Goal: Transaction & Acquisition: Obtain resource

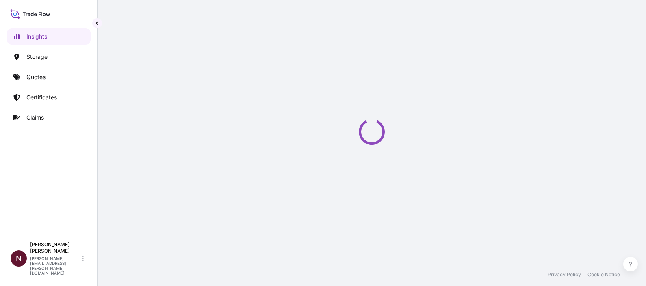
select select "2025"
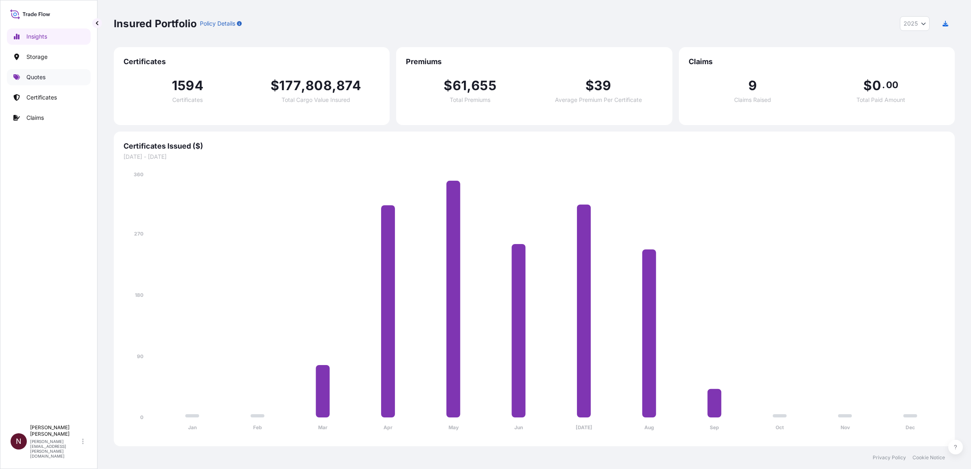
click at [50, 72] on link "Quotes" at bounding box center [49, 77] width 84 height 16
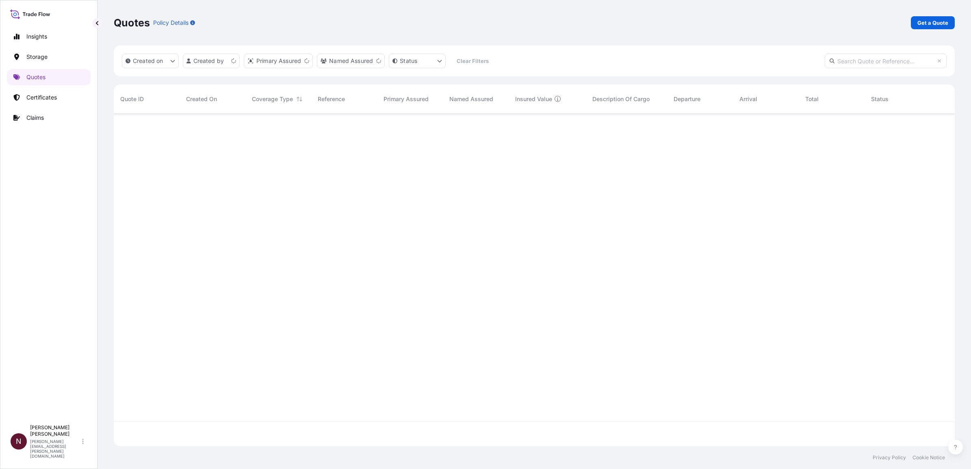
scroll to position [329, 833]
click at [646, 22] on p "Get a Quote" at bounding box center [932, 23] width 31 height 8
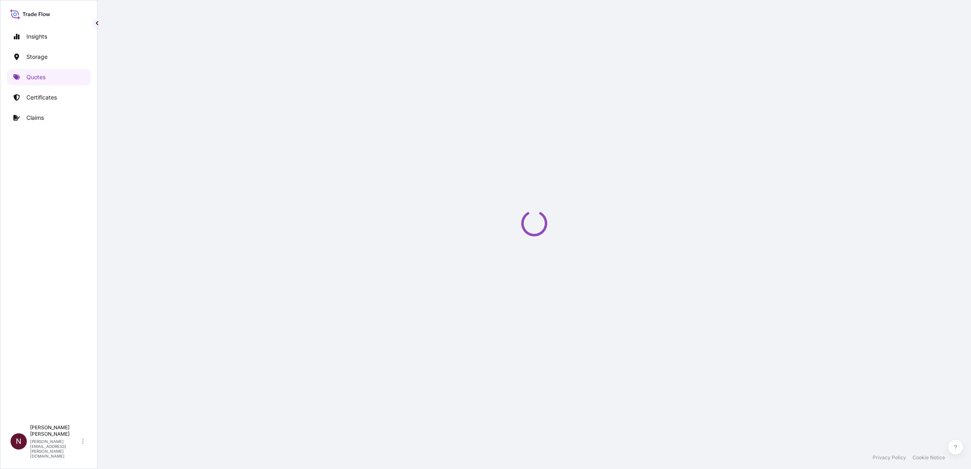
select select "Water"
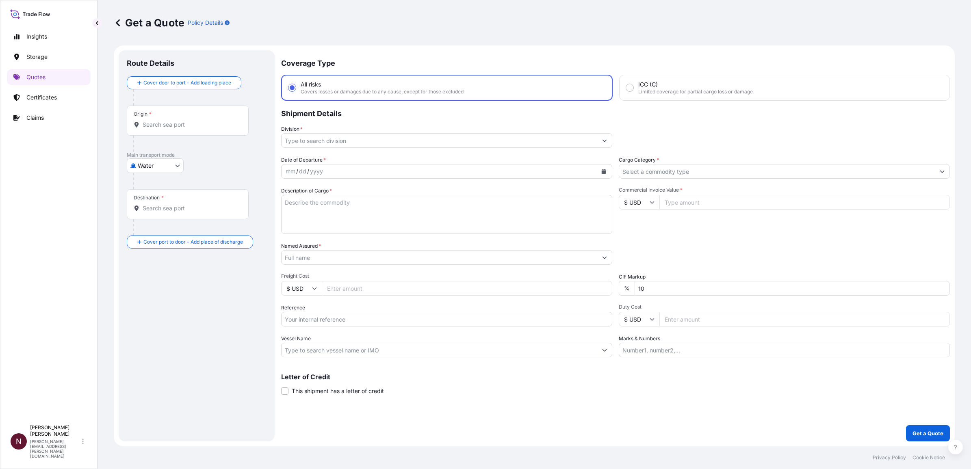
click at [157, 131] on div "Origin *" at bounding box center [188, 121] width 122 height 30
click at [157, 129] on input "Origin *" at bounding box center [191, 125] width 96 height 8
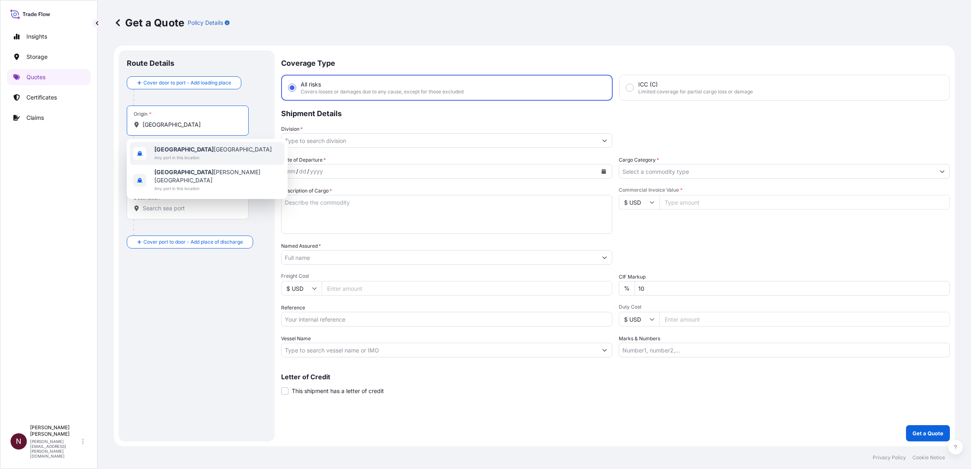
click at [163, 155] on span "Any port in this location" at bounding box center [212, 158] width 117 height 8
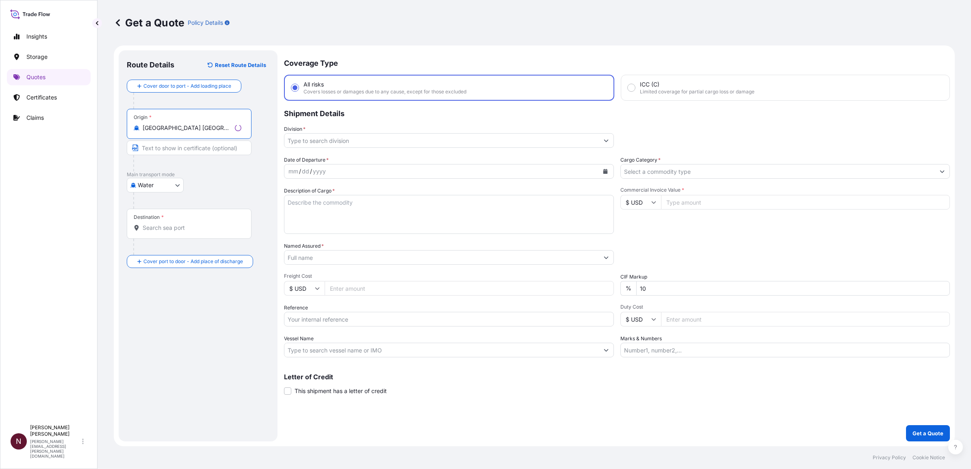
type input "[GEOGRAPHIC_DATA] [GEOGRAPHIC_DATA]"
click at [160, 231] on input "Destination *" at bounding box center [192, 228] width 99 height 8
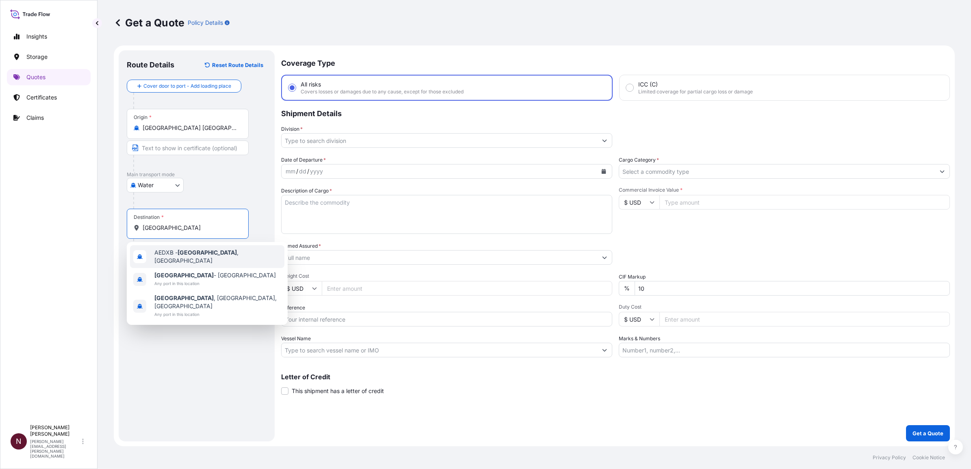
click at [173, 257] on span "AEDXB - [GEOGRAPHIC_DATA] , [GEOGRAPHIC_DATA]" at bounding box center [217, 257] width 127 height 16
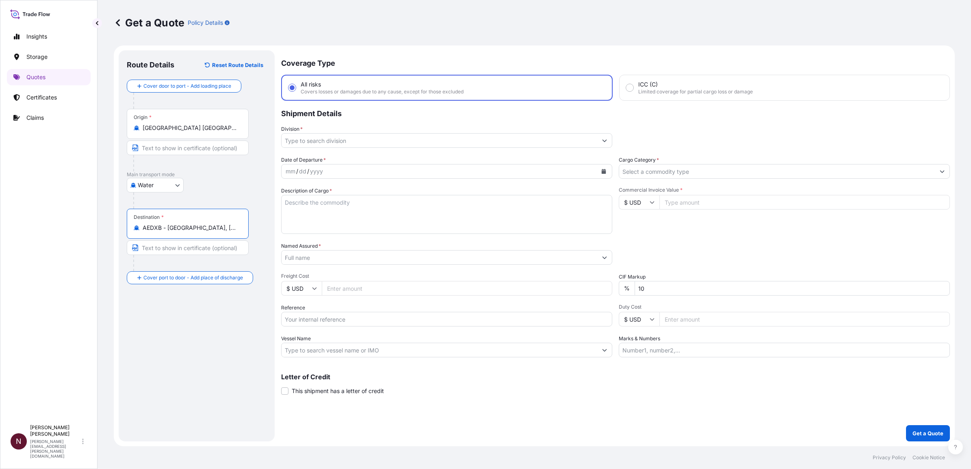
type input "AEDXB - [GEOGRAPHIC_DATA], [GEOGRAPHIC_DATA]"
click at [316, 136] on input "Division *" at bounding box center [440, 140] width 316 height 15
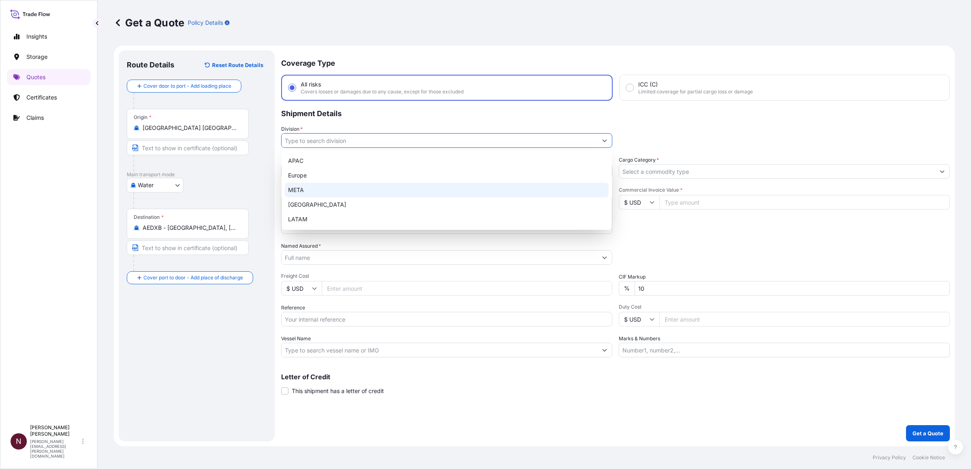
click at [290, 188] on div "META" at bounding box center [447, 190] width 324 height 15
type input "META"
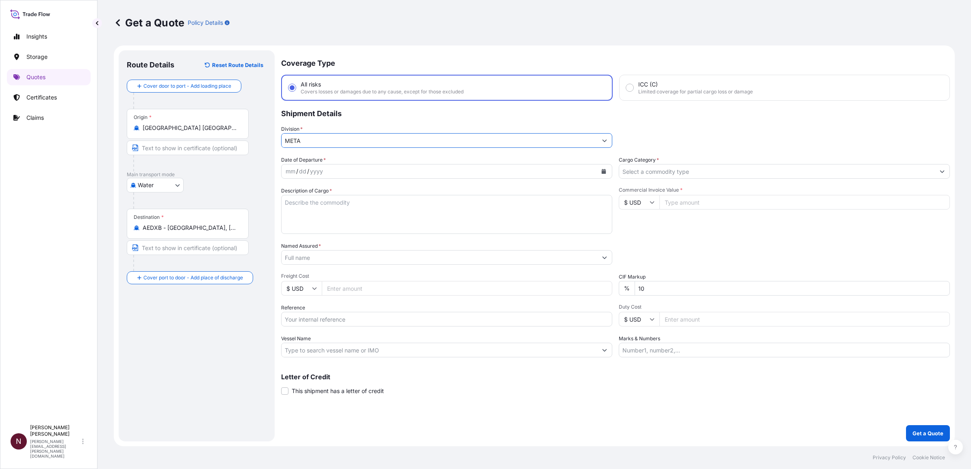
click at [294, 173] on div "mm" at bounding box center [290, 172] width 11 height 10
click at [607, 174] on button "Calendar" at bounding box center [603, 171] width 13 height 13
click at [342, 224] on div "3" at bounding box center [341, 224] width 15 height 15
click at [335, 219] on textarea "Description of Cargo *" at bounding box center [446, 214] width 331 height 39
click at [646, 232] on div "Commercial Invoice Value * $ USD" at bounding box center [784, 210] width 331 height 47
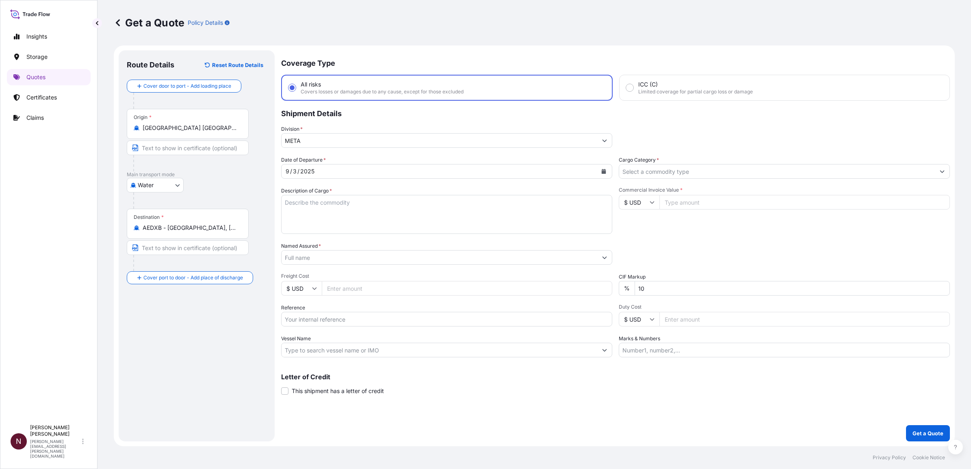
click at [313, 215] on textarea "Description of Cargo *" at bounding box center [446, 214] width 331 height 39
paste textarea "ORAL CAR PRODUCT"
click at [312, 202] on textarea "ORAL CAR PRODUCT" at bounding box center [446, 214] width 331 height 39
type textarea "ORAL CARE PRODUCT"
click at [643, 197] on input "$ USD" at bounding box center [639, 202] width 41 height 15
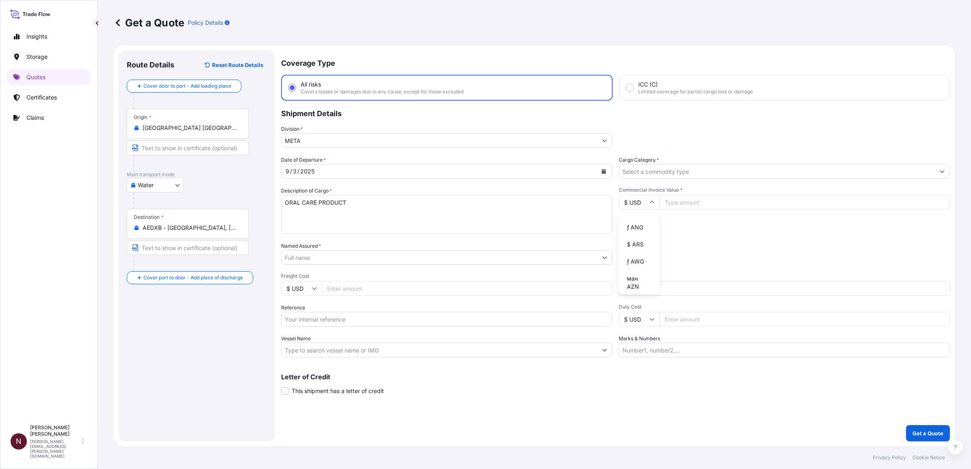
scroll to position [355, 0]
click at [637, 132] on div "﷼ SAR" at bounding box center [639, 124] width 34 height 15
type input "﷼ SAR"
click at [646, 198] on input "Commercial Invoice Value *" at bounding box center [804, 202] width 290 height 15
type input "85324.32"
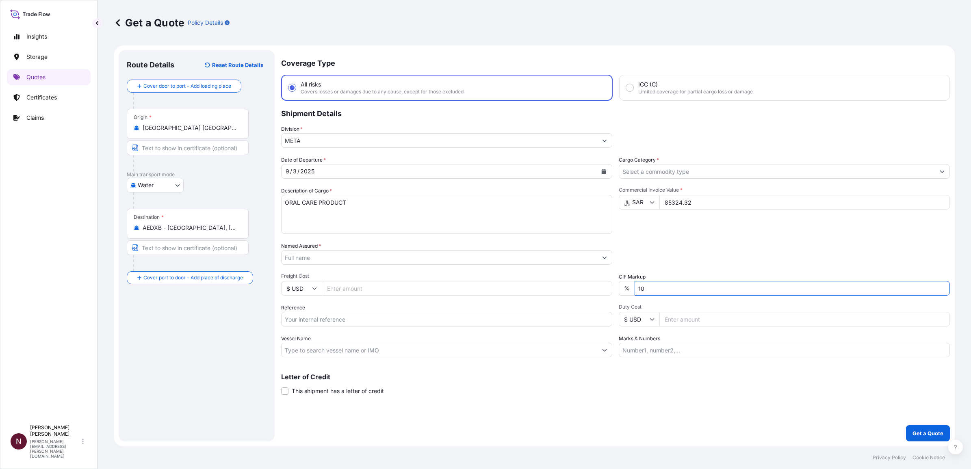
drag, startPoint x: 646, startPoint y: 286, endPoint x: 626, endPoint y: 286, distance: 20.7
click at [626, 286] on div "% 10" at bounding box center [784, 288] width 331 height 15
type input "0"
click at [302, 286] on input "Reference" at bounding box center [446, 319] width 331 height 15
paste input "SA1005242436"
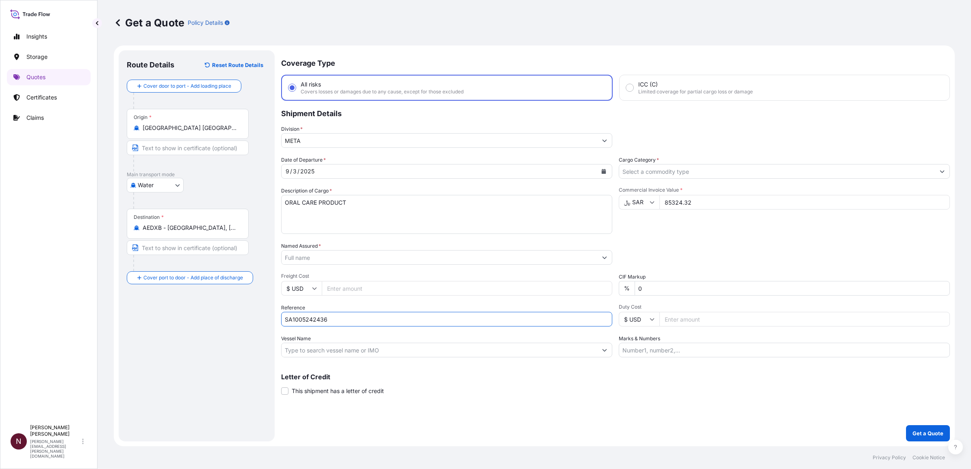
type input "SA1005242436"
click at [646, 286] on button "Get a Quote" at bounding box center [928, 433] width 44 height 16
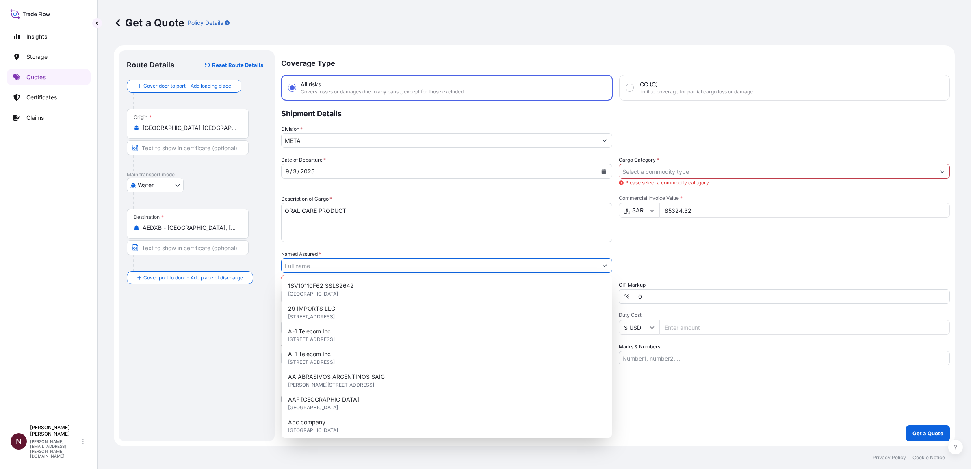
click at [304, 264] on input "Named Assured *" at bounding box center [440, 265] width 316 height 15
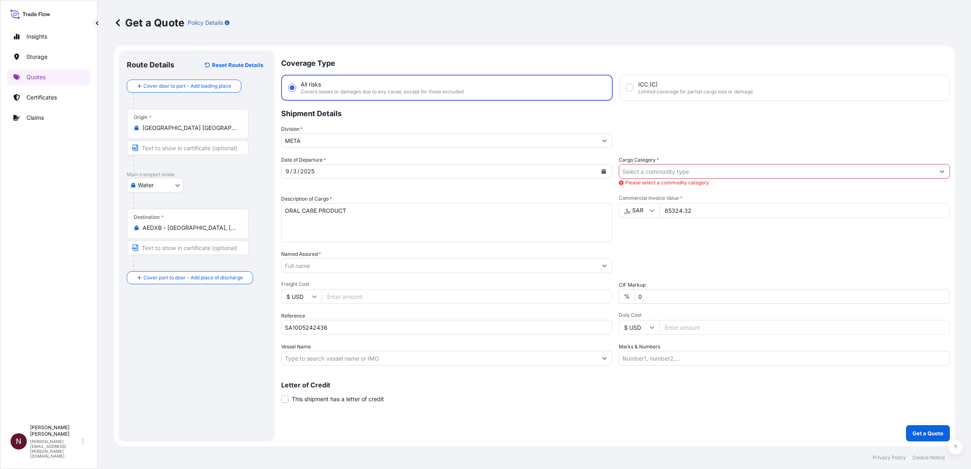
click at [311, 261] on input "Named Assured *" at bounding box center [440, 265] width 316 height 15
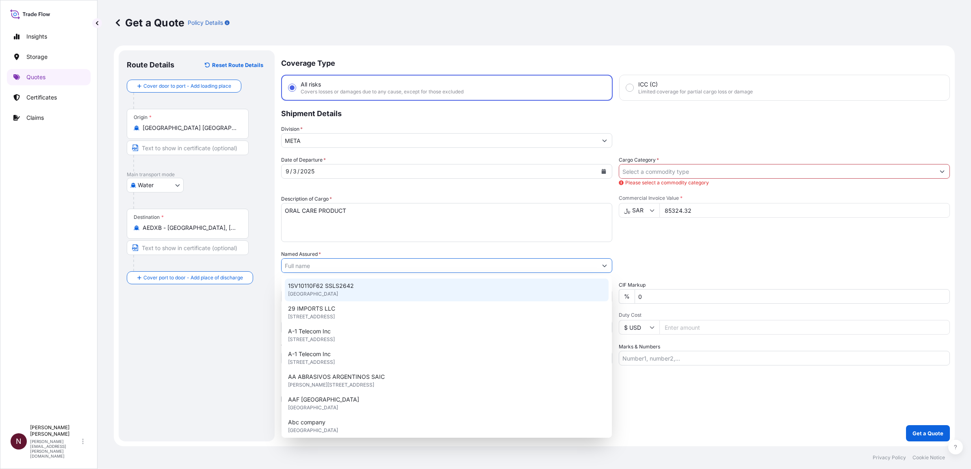
paste input "INNOVATION PIONEERS COMPANY"
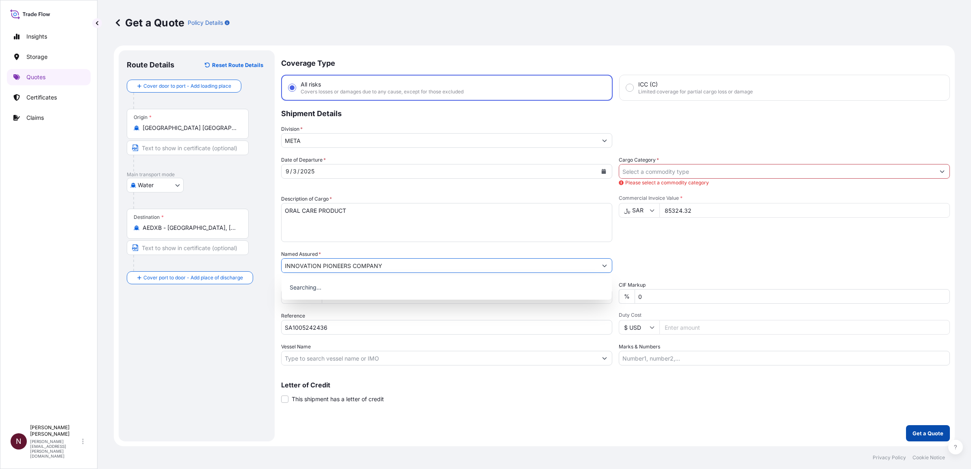
type input "INNOVATION PIONEERS COMPANY"
click at [646, 286] on button "Get a Quote" at bounding box center [928, 433] width 44 height 16
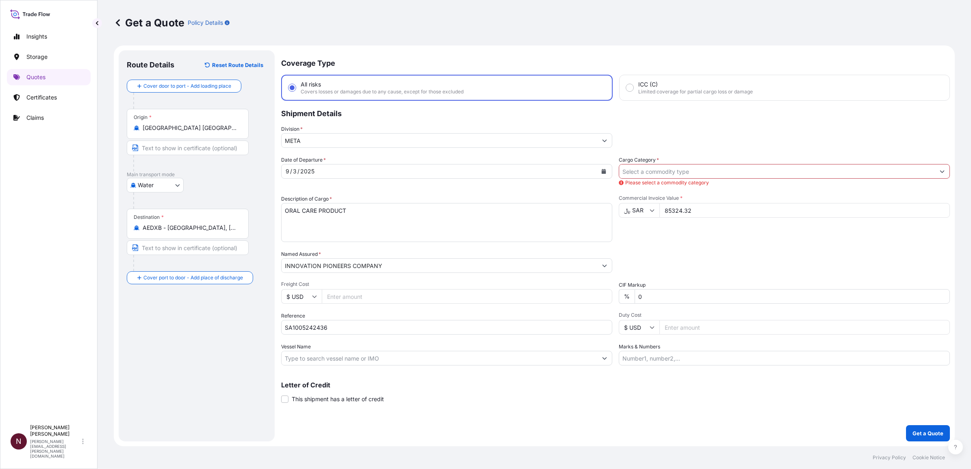
click at [646, 286] on p "Get a Quote" at bounding box center [927, 433] width 31 height 8
click at [640, 173] on input "Cargo Category *" at bounding box center [777, 171] width 316 height 15
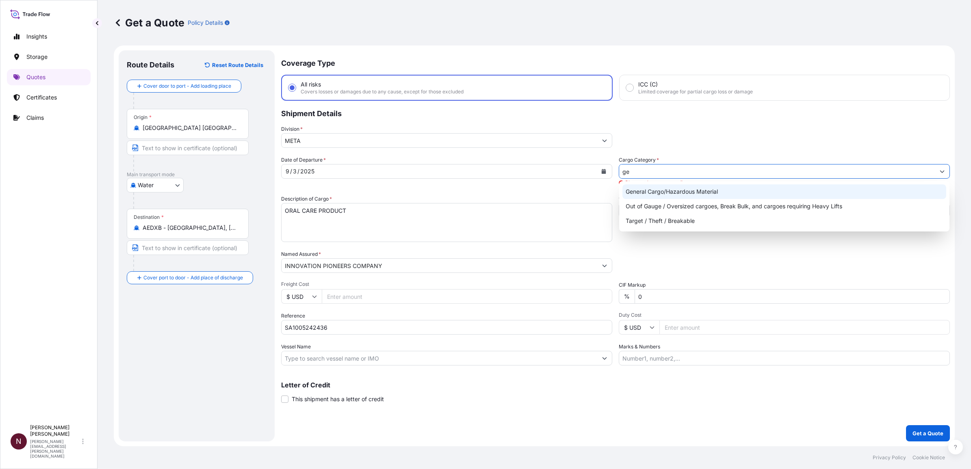
click at [646, 189] on div "General Cargo/Hazardous Material" at bounding box center [784, 191] width 324 height 15
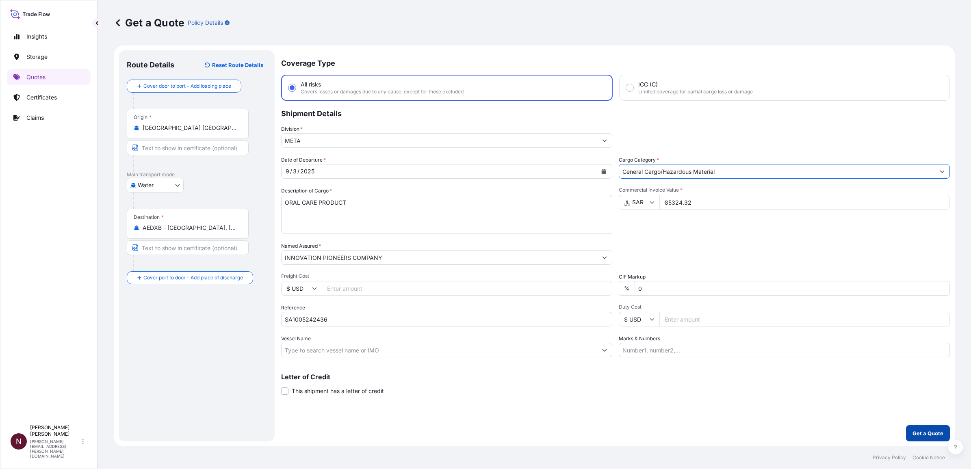
type input "General Cargo/Hazardous Material"
click at [646, 286] on p "Get a Quote" at bounding box center [927, 433] width 31 height 8
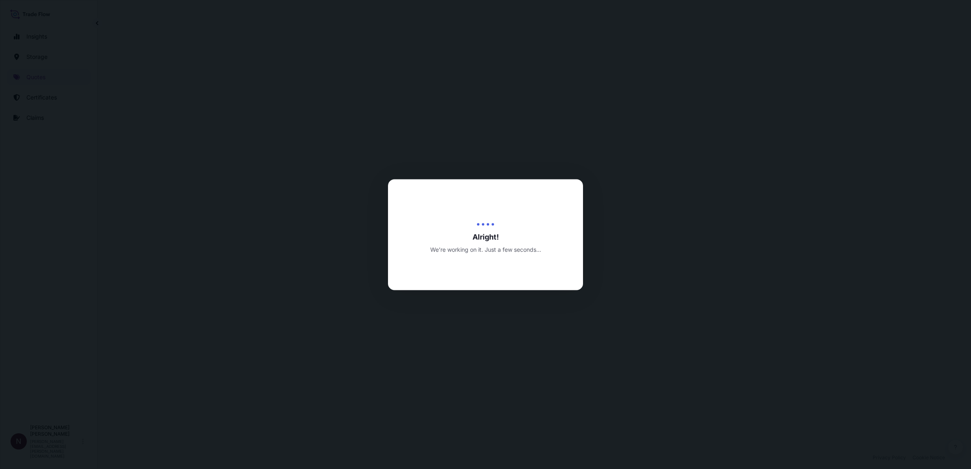
select select "Water"
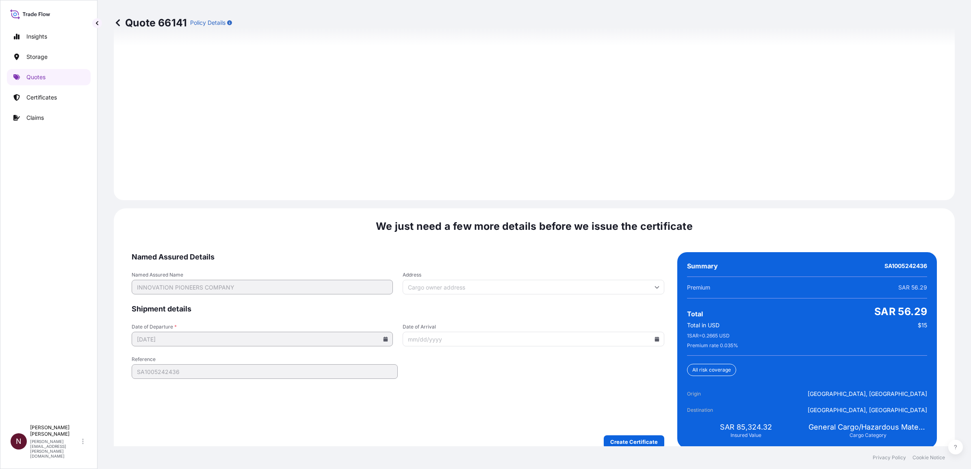
scroll to position [1103, 0]
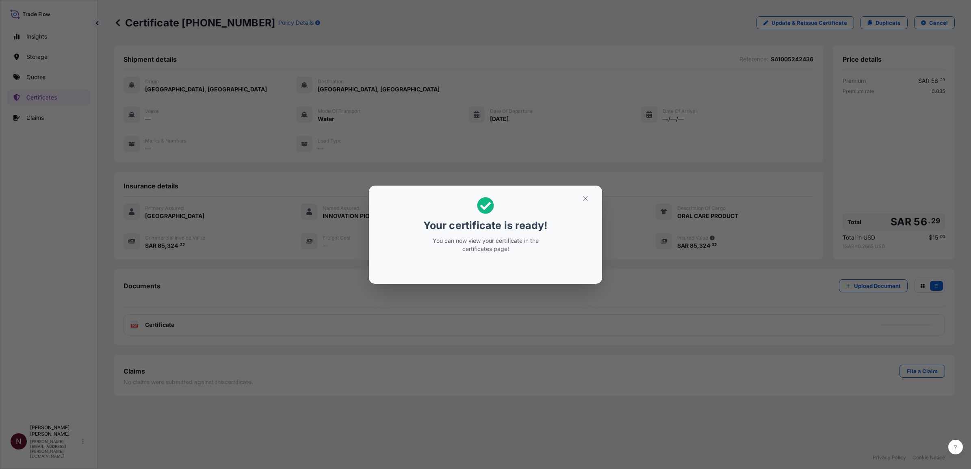
click at [582, 194] on button "button" at bounding box center [585, 198] width 20 height 13
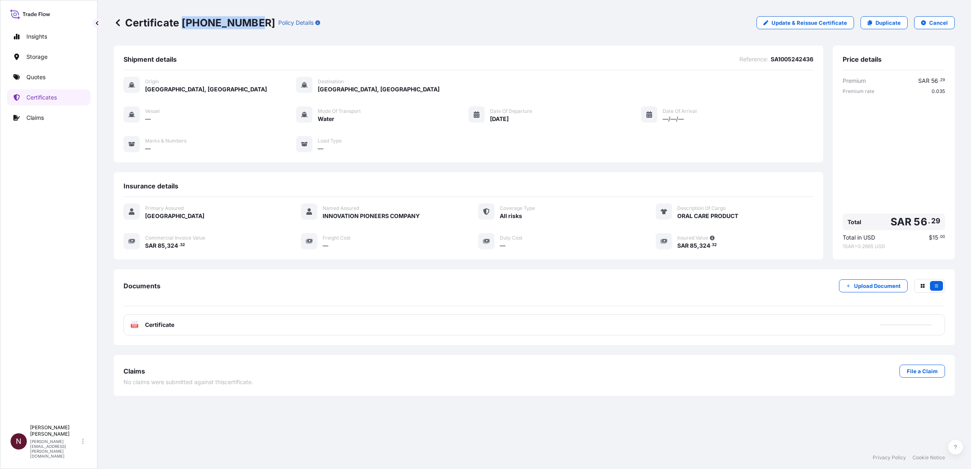
drag, startPoint x: 183, startPoint y: 23, endPoint x: 248, endPoint y: 25, distance: 64.6
click at [248, 25] on p "Certificate [PHONE_NUMBER]" at bounding box center [194, 22] width 161 height 13
copy p "[PHONE_NUMBER]"
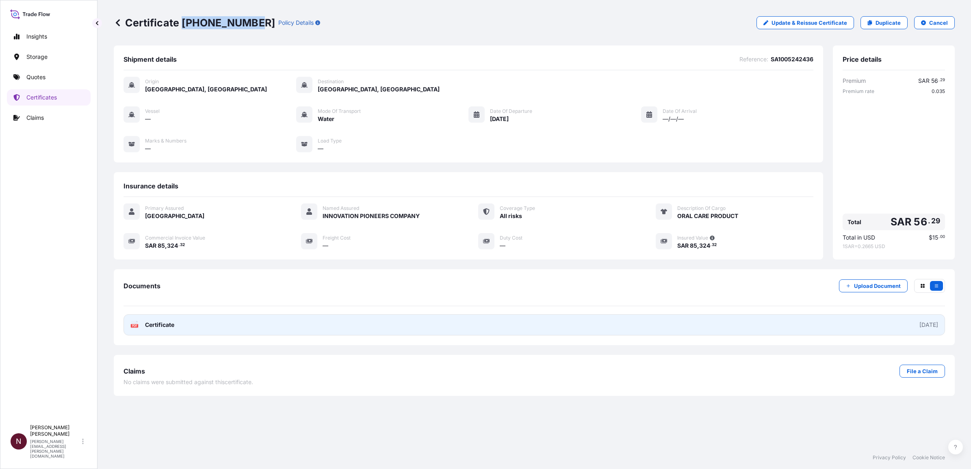
click at [147, 286] on span "Certificate" at bounding box center [159, 325] width 29 height 8
